Goal: Information Seeking & Learning: Learn about a topic

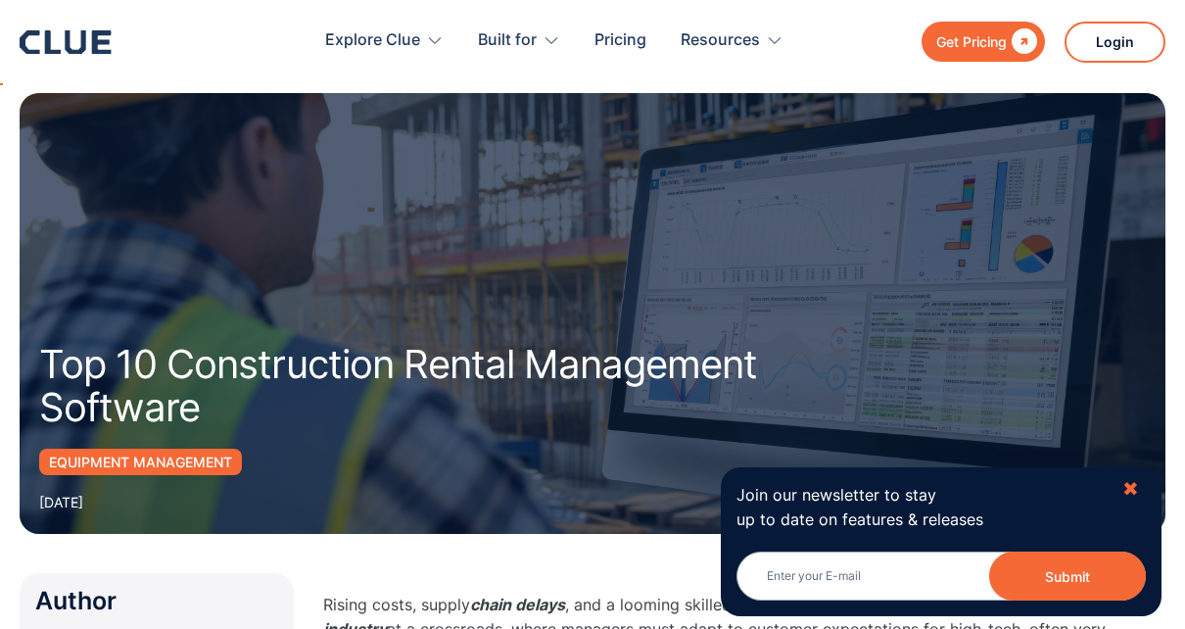
click at [1133, 490] on div "✖" at bounding box center [1130, 489] width 17 height 24
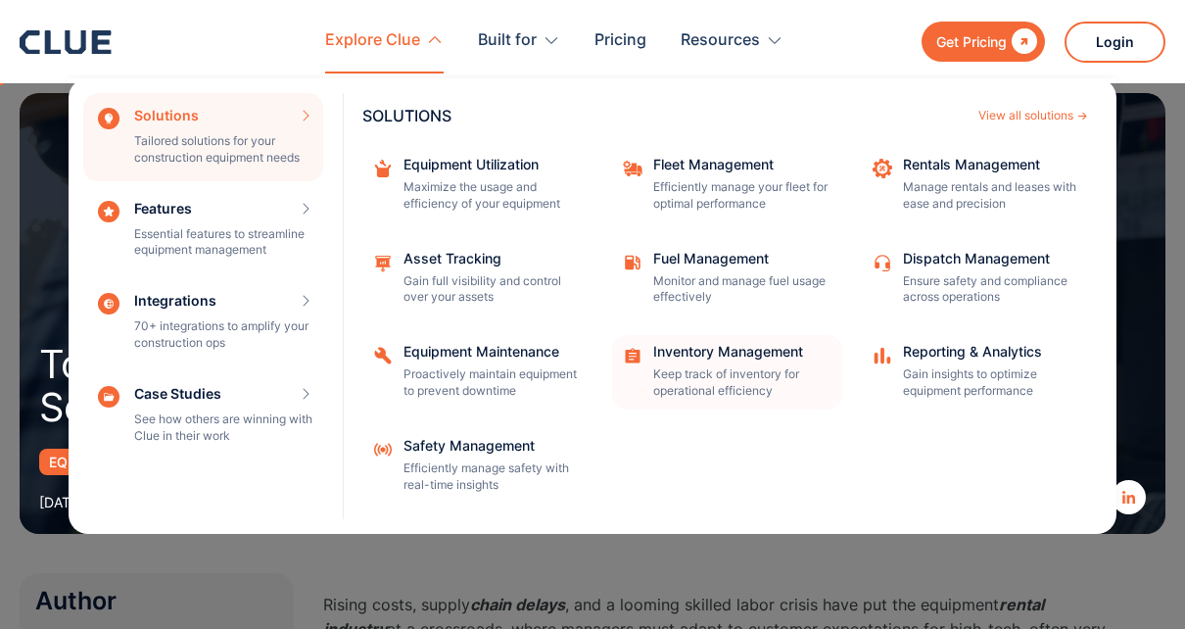
click at [744, 364] on div "Inventory Management Keep track of inventory for operational efficiency" at bounding box center [741, 372] width 176 height 55
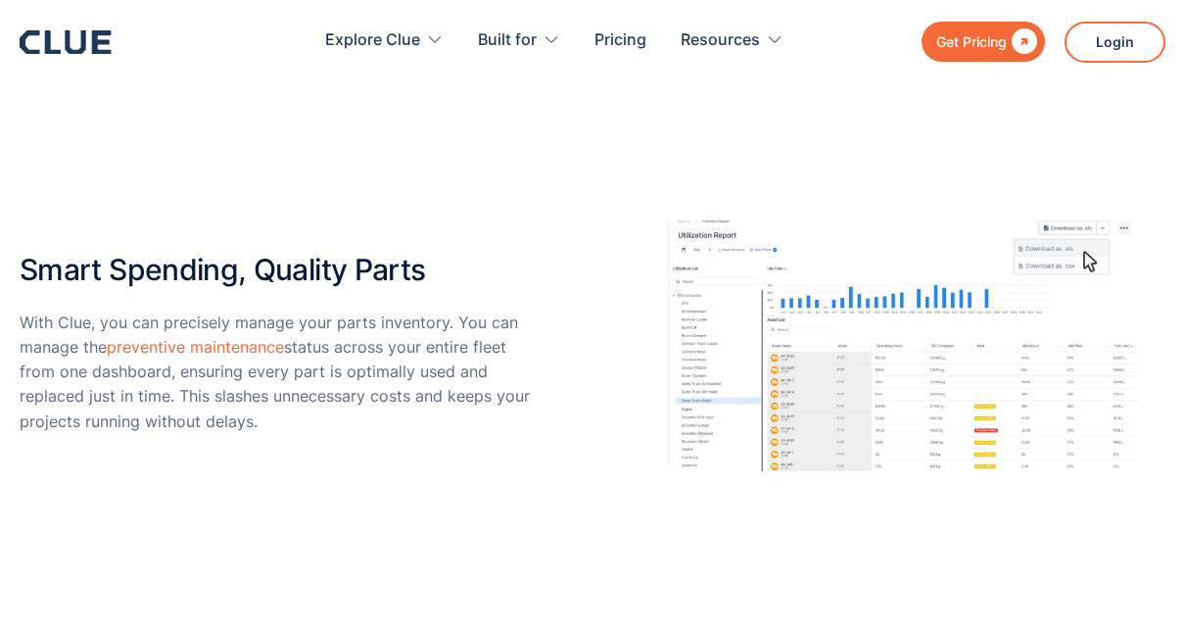
scroll to position [2840, 0]
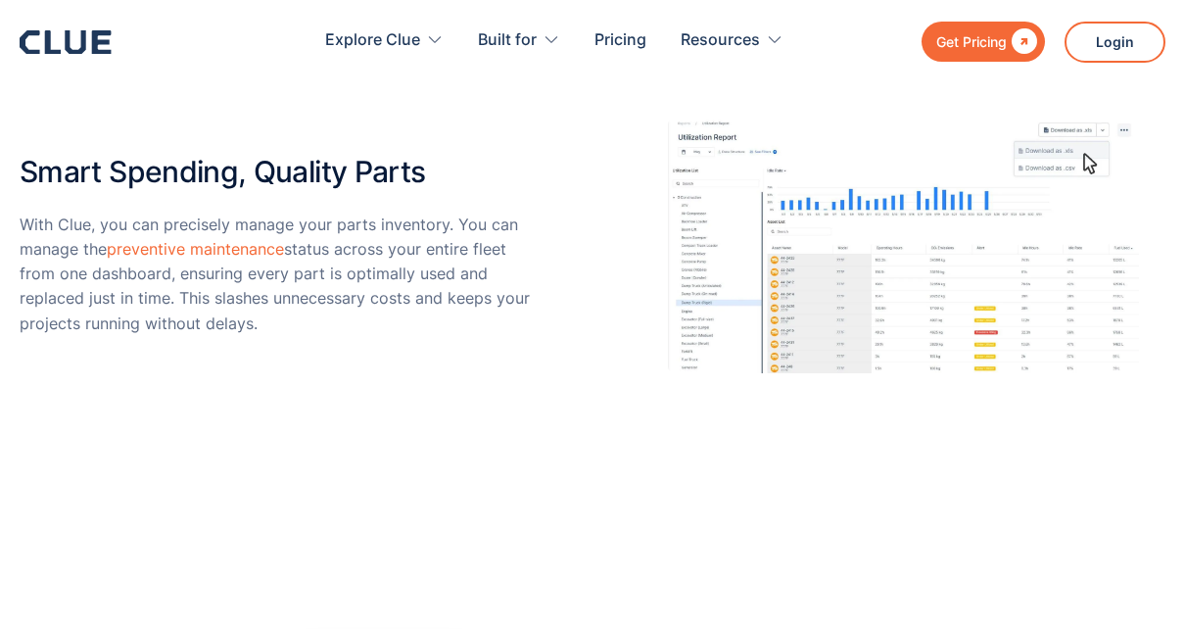
click at [972, 35] on div "Get Pricing" at bounding box center [971, 41] width 71 height 24
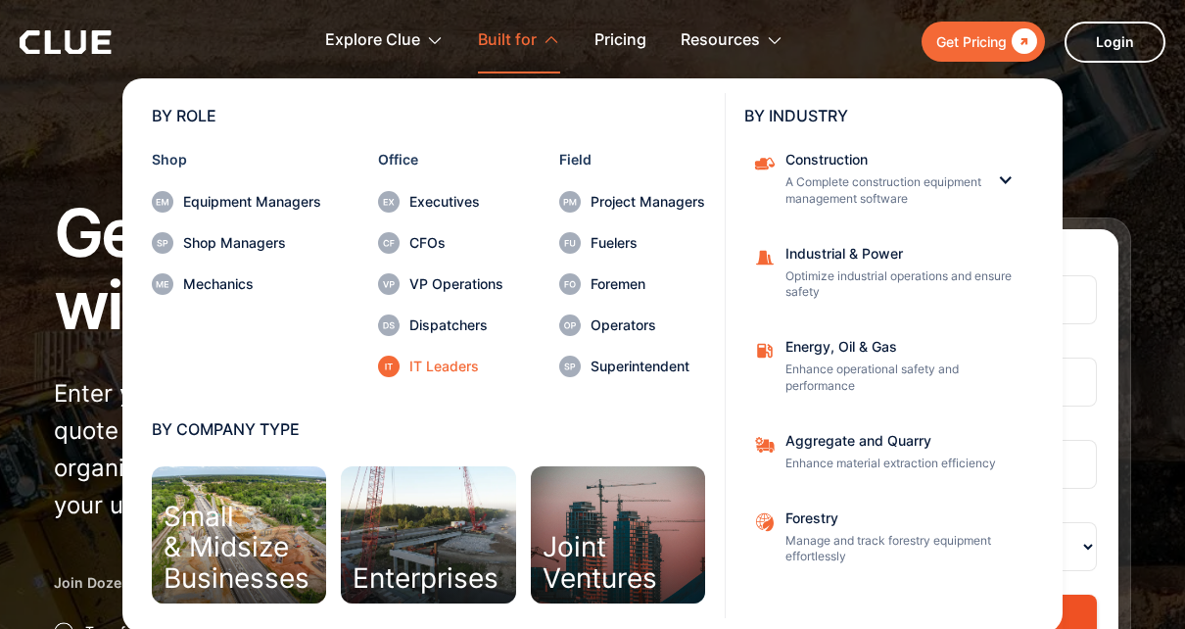
click at [434, 369] on div "IT Leaders" at bounding box center [456, 366] width 94 height 14
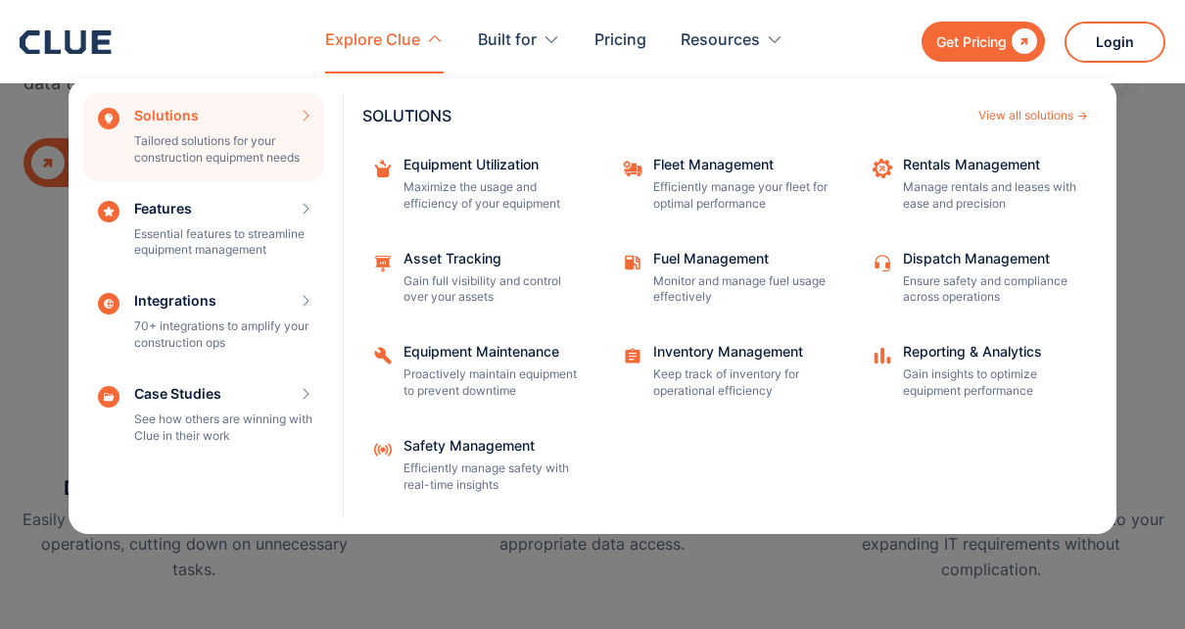
scroll to position [392, 0]
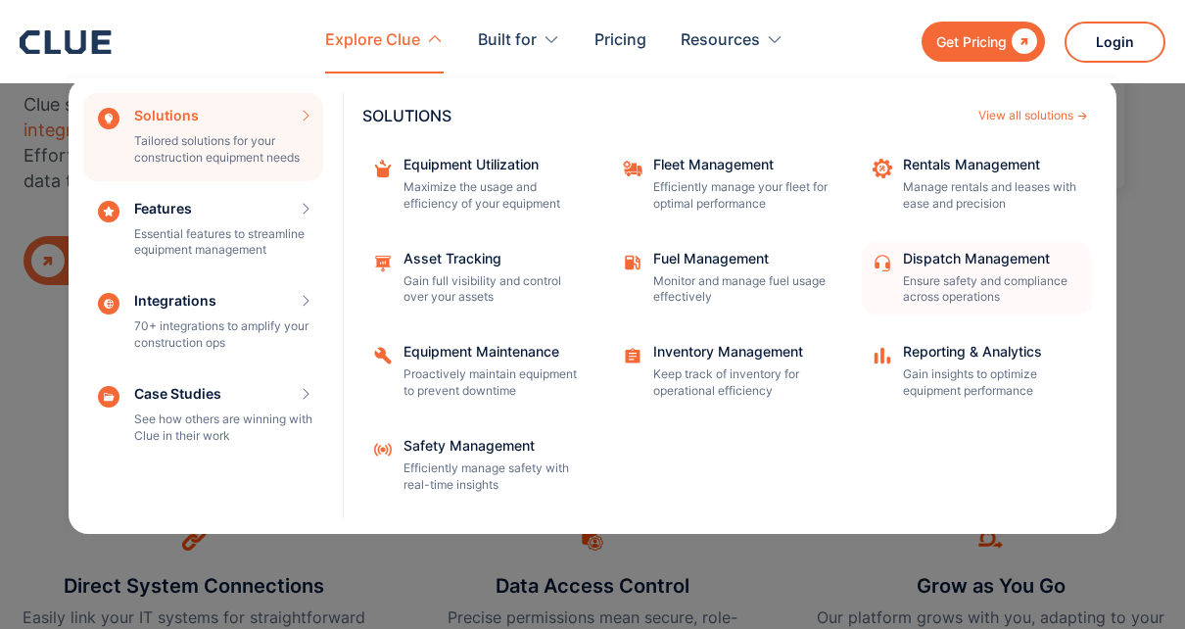
click at [931, 260] on div "Dispatch Management" at bounding box center [991, 259] width 176 height 14
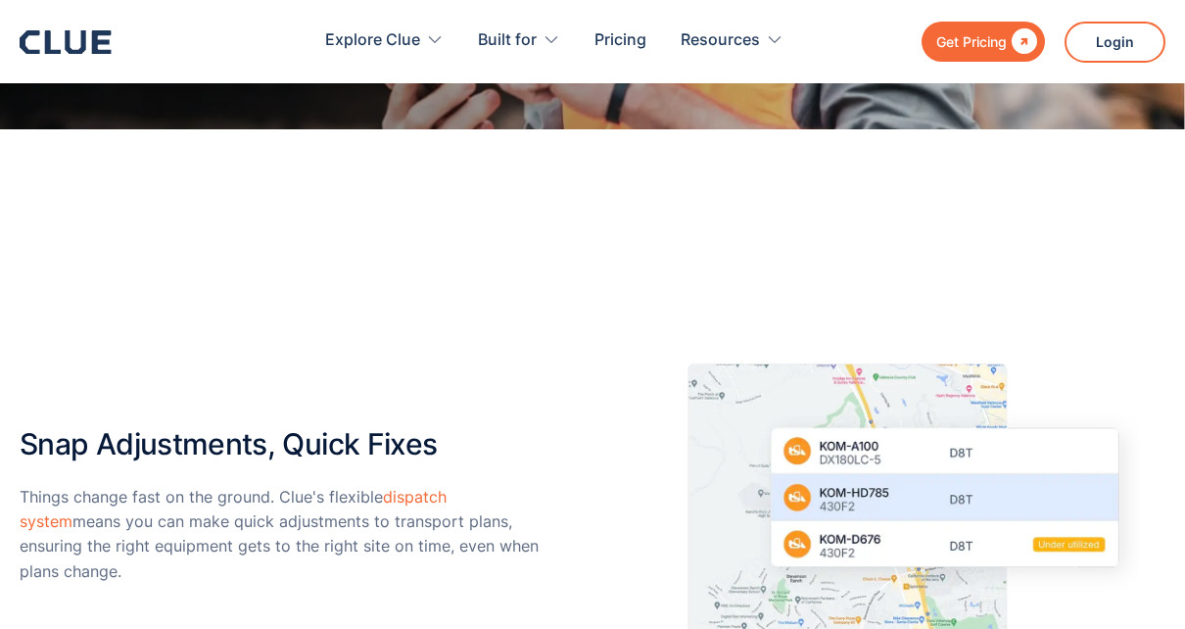
scroll to position [2840, 0]
